Goal: Information Seeking & Learning: Learn about a topic

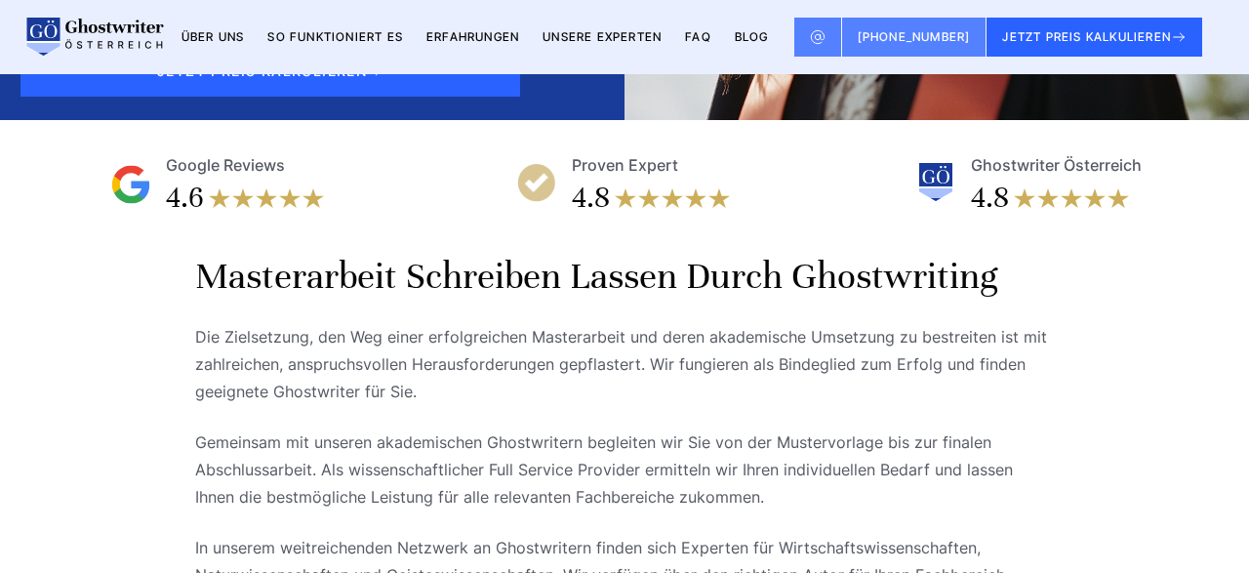
scroll to position [406, 0]
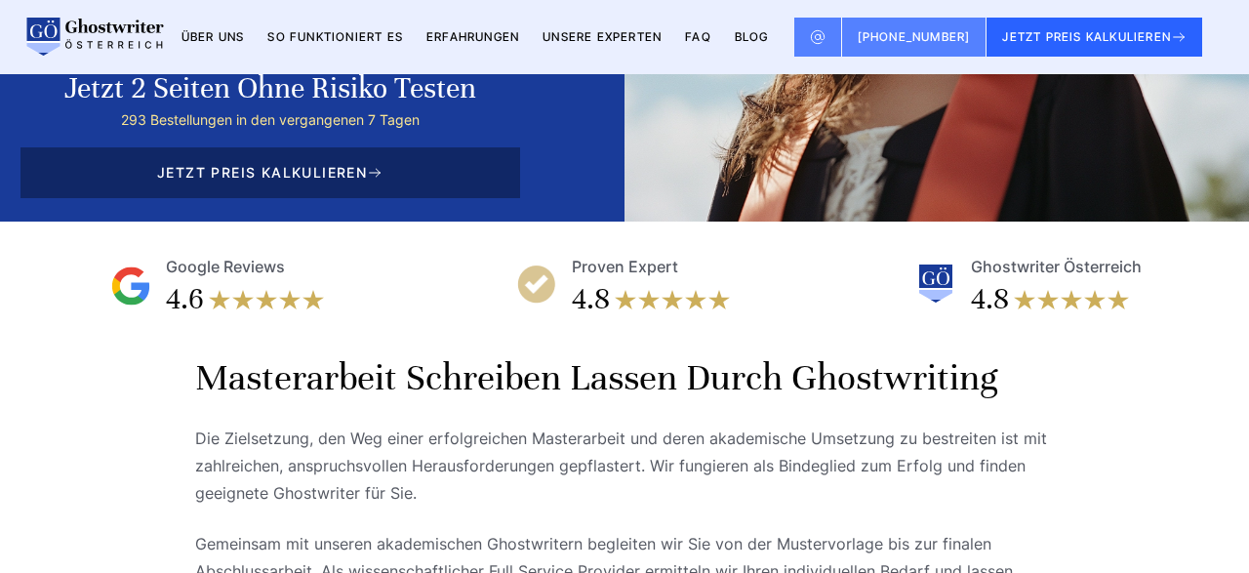
click at [411, 189] on span "JETZT PREIS KALKULIEREN" at bounding box center [270, 172] width 500 height 51
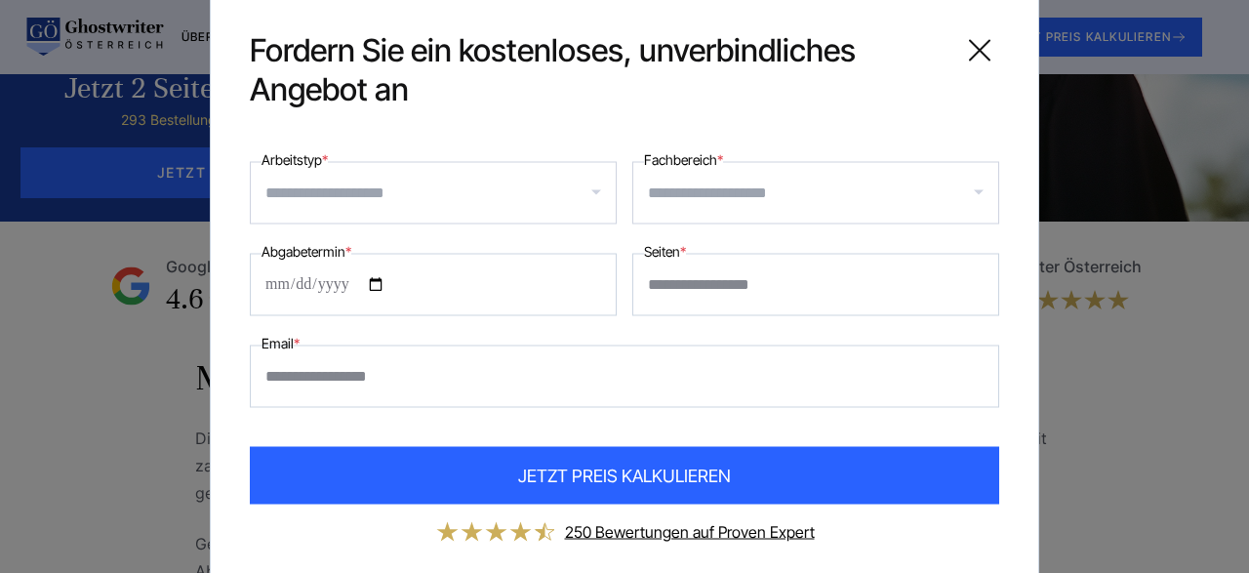
click at [959, 52] on div "Fordern Sie ein kostenloses, unverbindliches Angebot an" at bounding box center [624, 69] width 749 height 78
click at [983, 55] on icon at bounding box center [979, 49] width 39 height 39
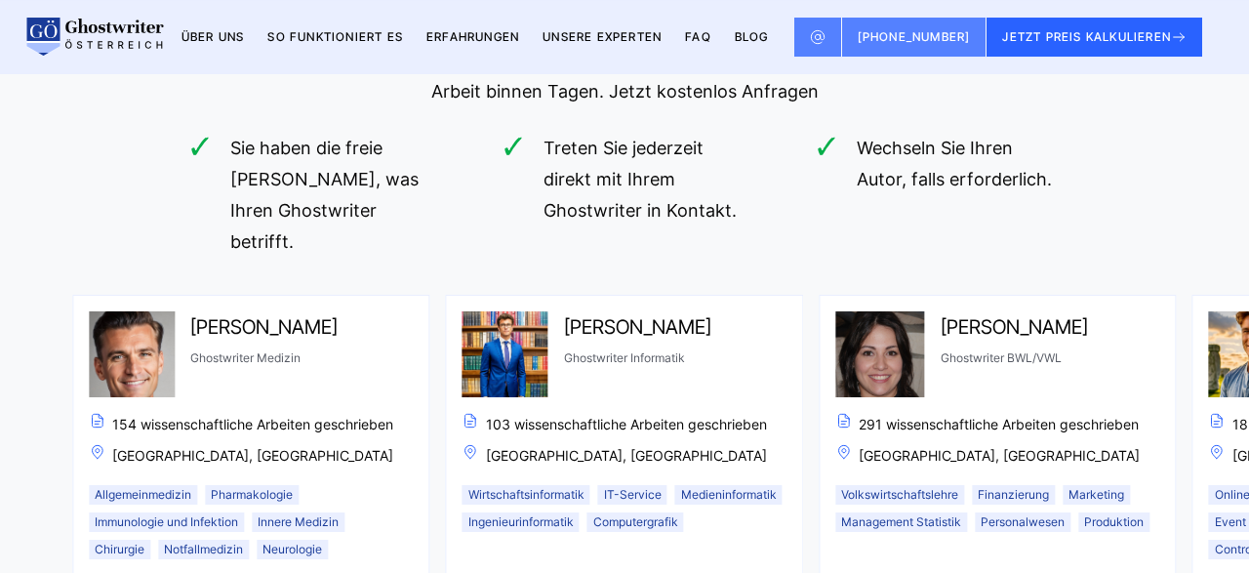
scroll to position [6190, 0]
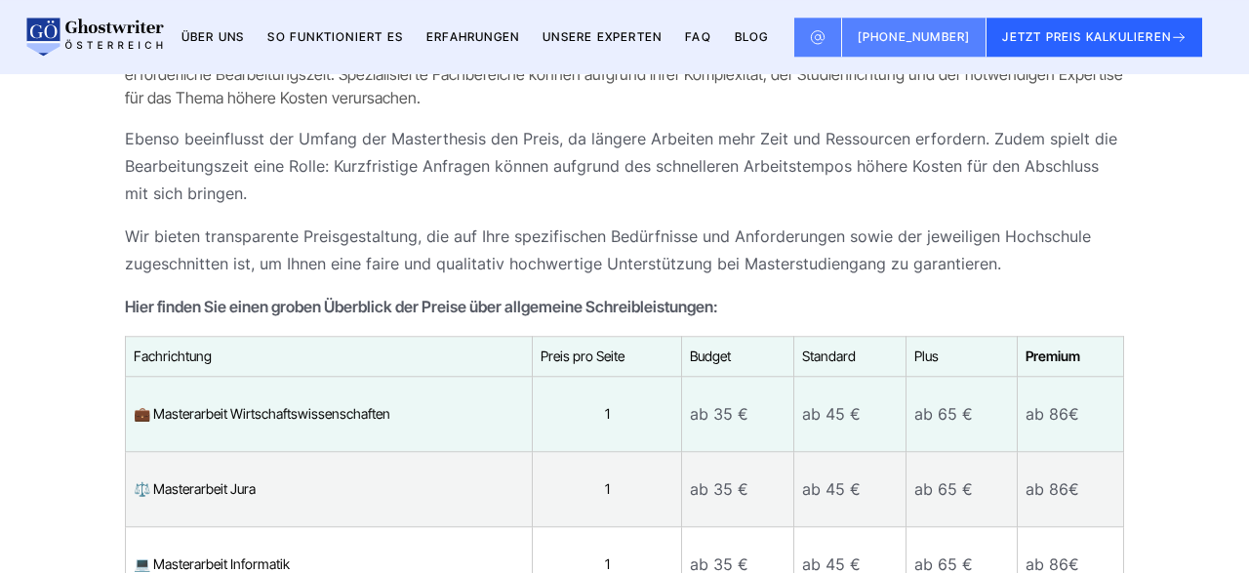
scroll to position [8016, 0]
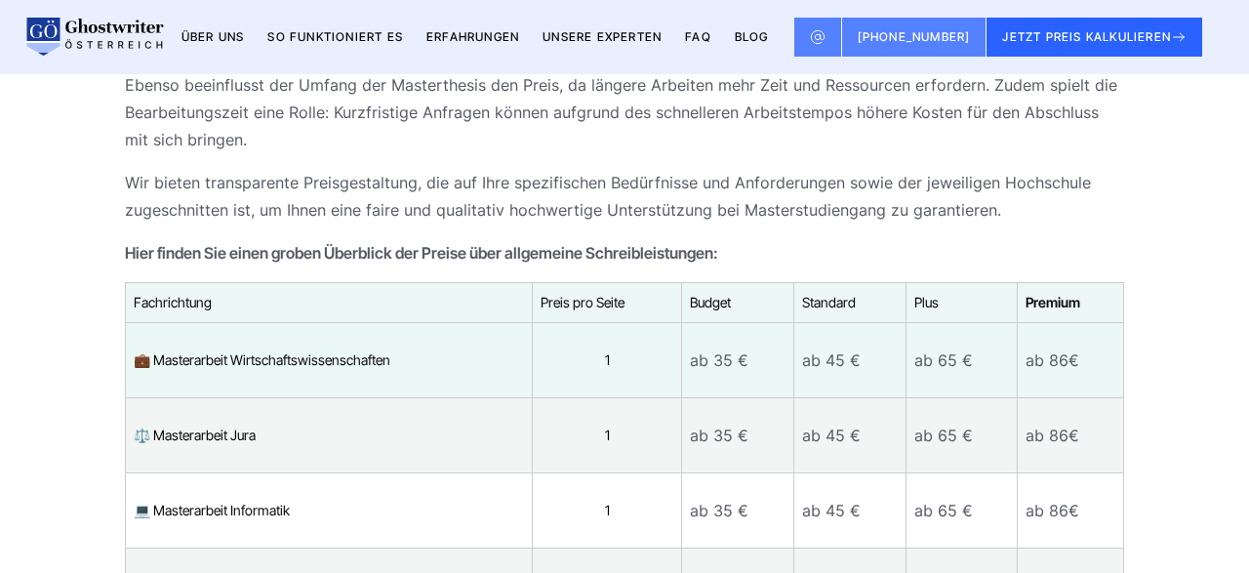
click at [1058, 346] on p "ab 86€" at bounding box center [1070, 359] width 90 height 27
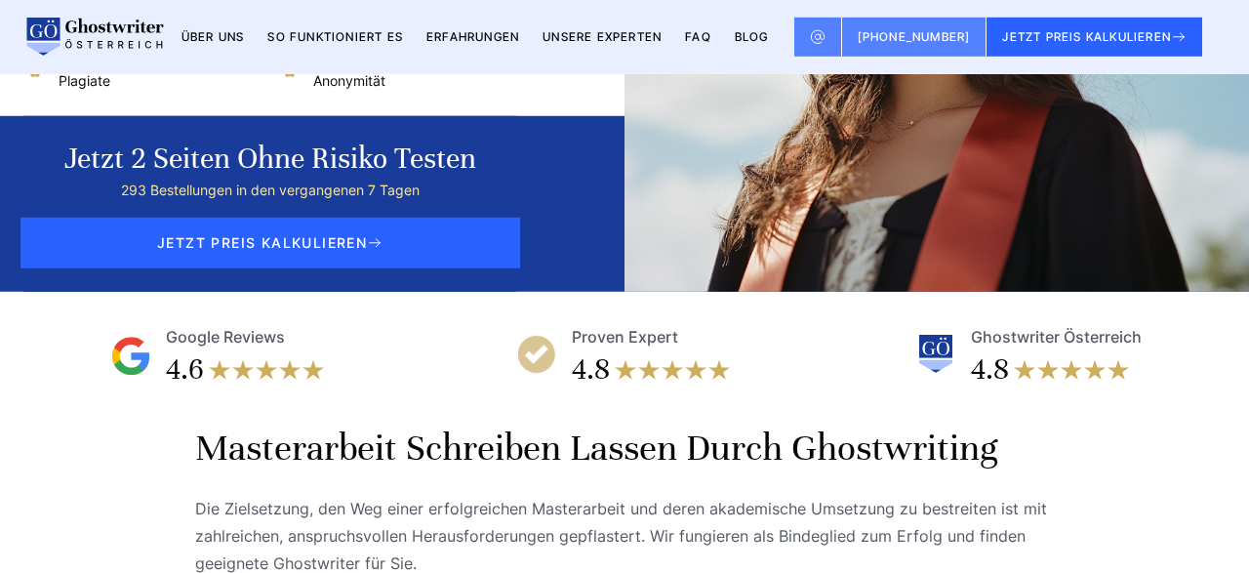
scroll to position [0, 0]
